Goal: Transaction & Acquisition: Purchase product/service

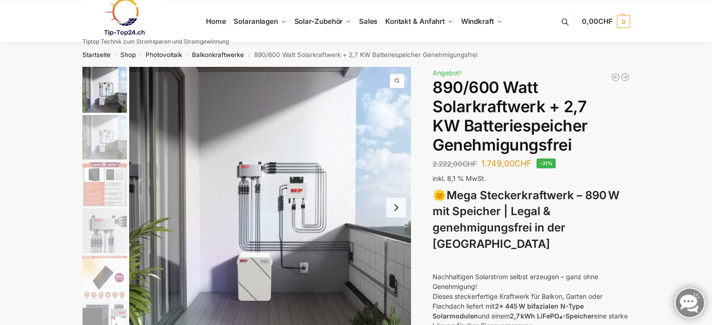
click at [397, 209] on button "Next slide" at bounding box center [396, 208] width 20 height 20
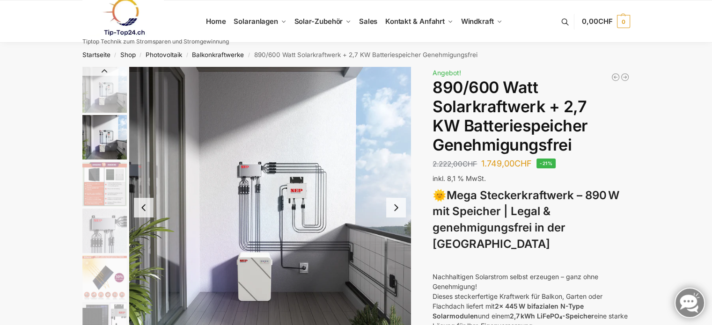
click at [397, 209] on button "Next slide" at bounding box center [396, 208] width 20 height 20
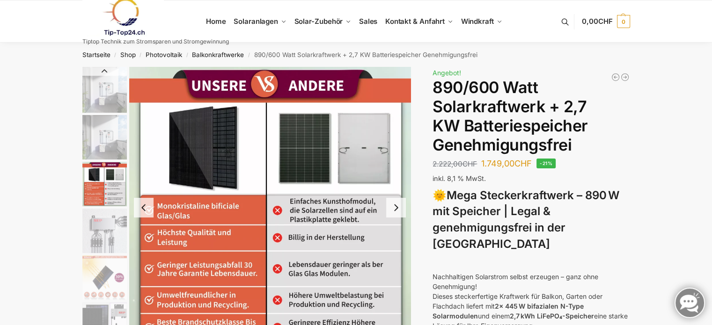
click at [397, 209] on button "Next slide" at bounding box center [396, 208] width 20 height 20
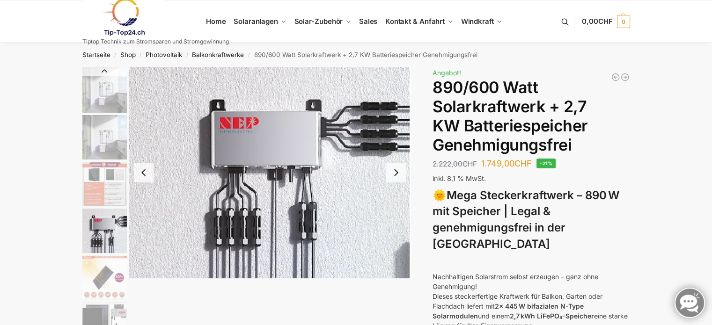
click at [394, 171] on button "Next slide" at bounding box center [396, 173] width 20 height 20
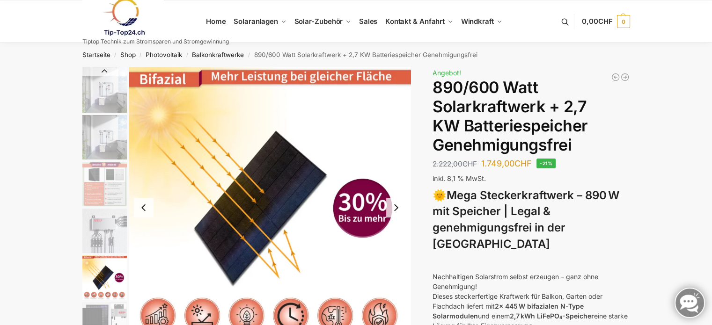
click at [391, 207] on button "Next slide" at bounding box center [396, 208] width 20 height 20
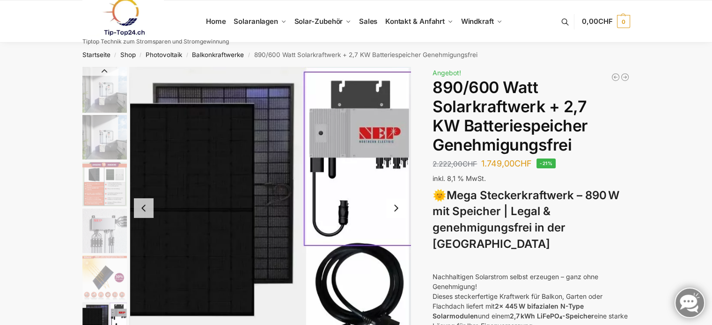
click at [391, 207] on button "Next slide" at bounding box center [396, 208] width 20 height 20
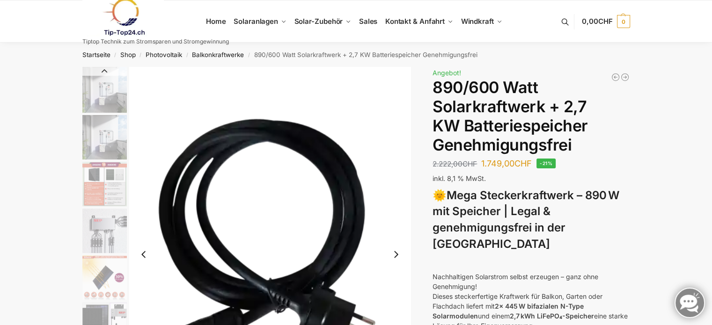
click at [391, 207] on img "7 / 12" at bounding box center [270, 254] width 282 height 375
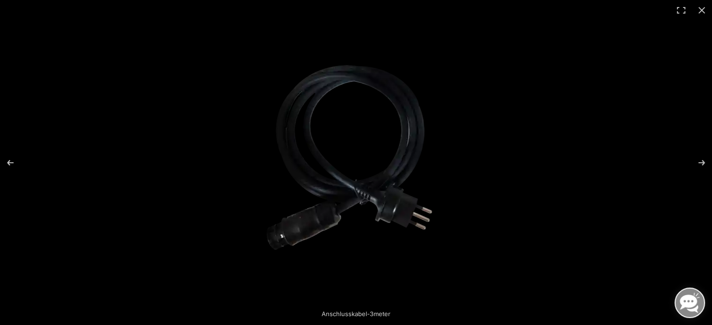
click at [396, 234] on img at bounding box center [355, 163] width 203 height 270
